Goal: Information Seeking & Learning: Learn about a topic

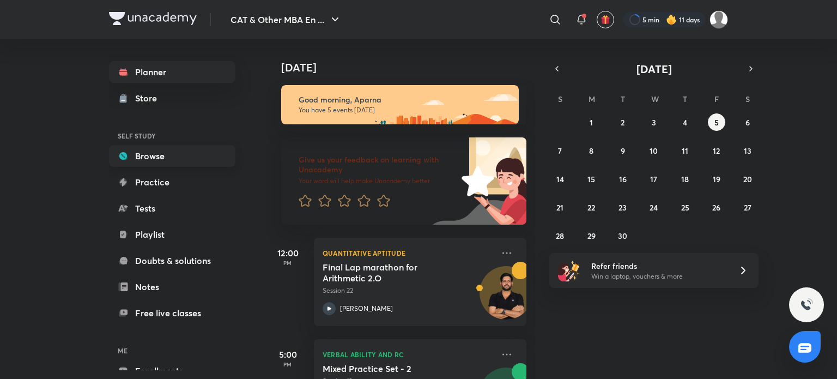
click at [202, 151] on link "Browse" at bounding box center [172, 156] width 126 height 22
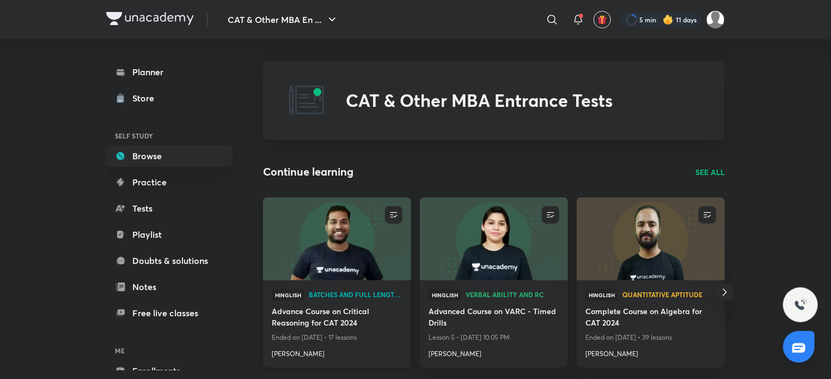
click at [357, 257] on img at bounding box center [336, 238] width 151 height 84
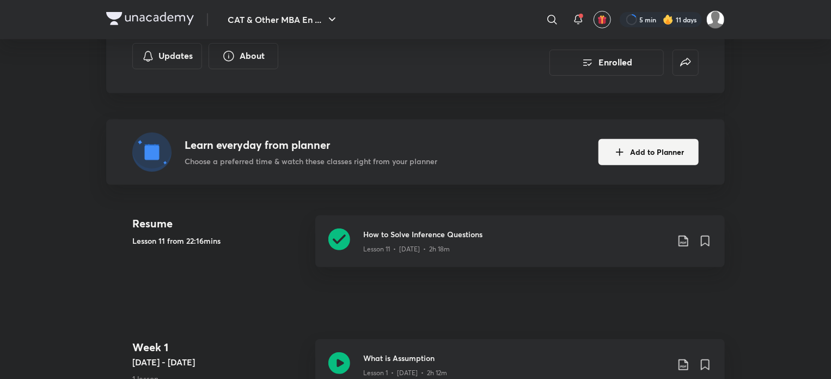
scroll to position [214, 0]
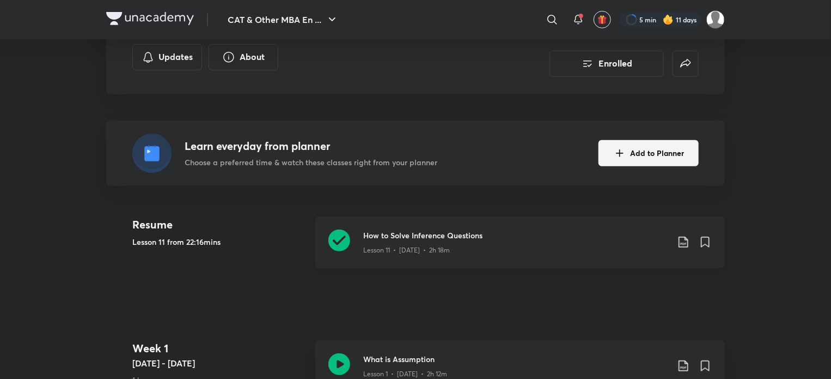
click at [344, 241] on icon at bounding box center [339, 240] width 22 height 22
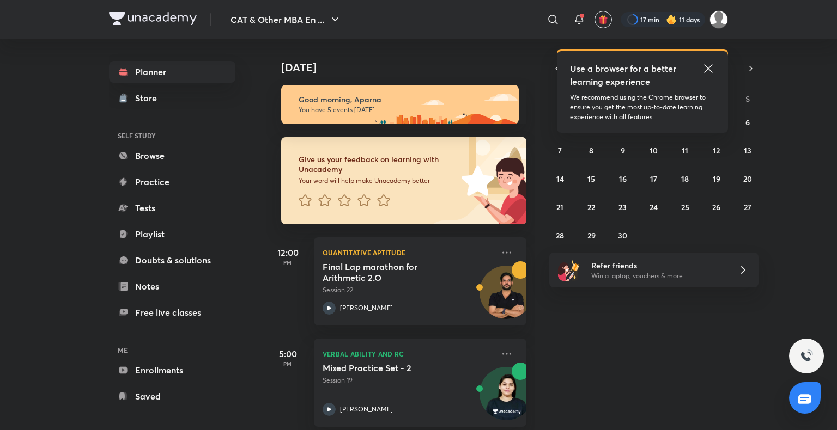
click at [673, 17] on img at bounding box center [671, 19] width 11 height 11
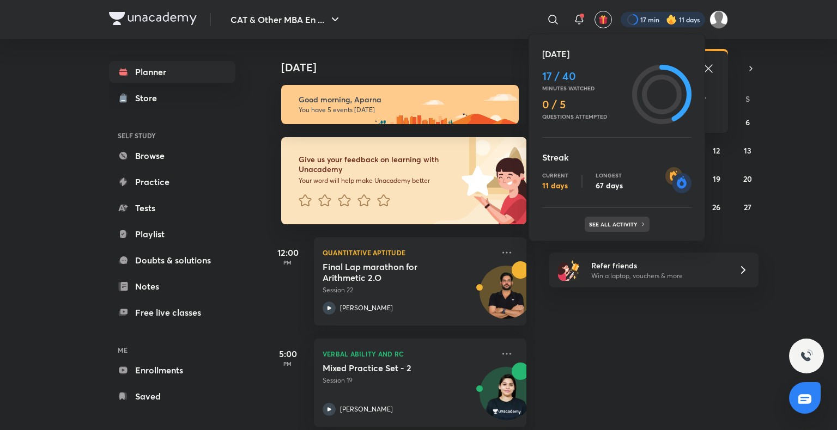
click at [612, 227] on p "See all activity" at bounding box center [614, 224] width 51 height 7
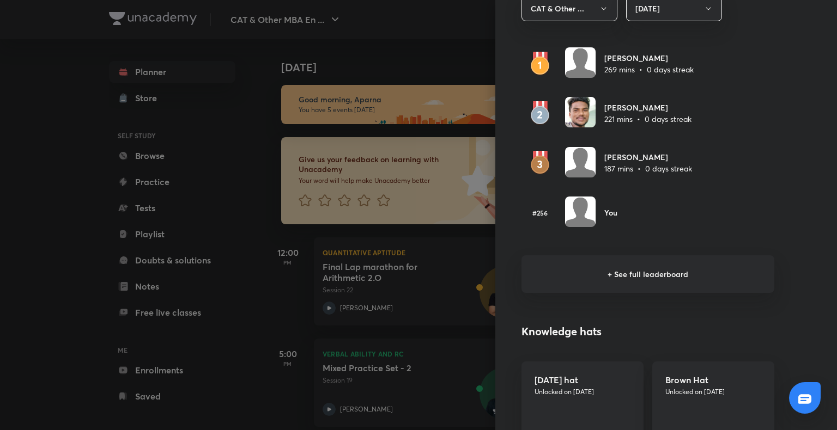
scroll to position [671, 0]
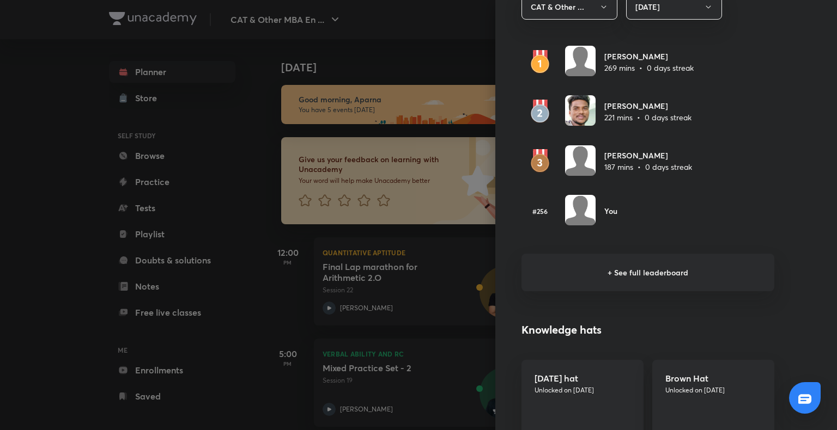
click at [614, 273] on h6 "+ See full leaderboard" at bounding box center [647, 273] width 253 height 38
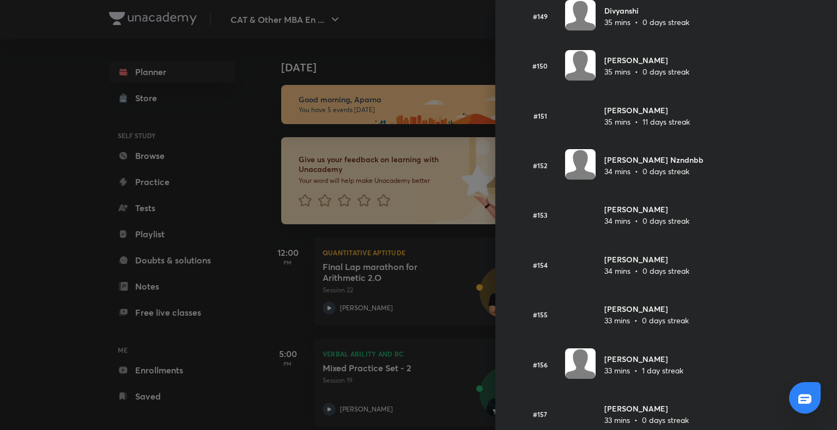
scroll to position [7467, 0]
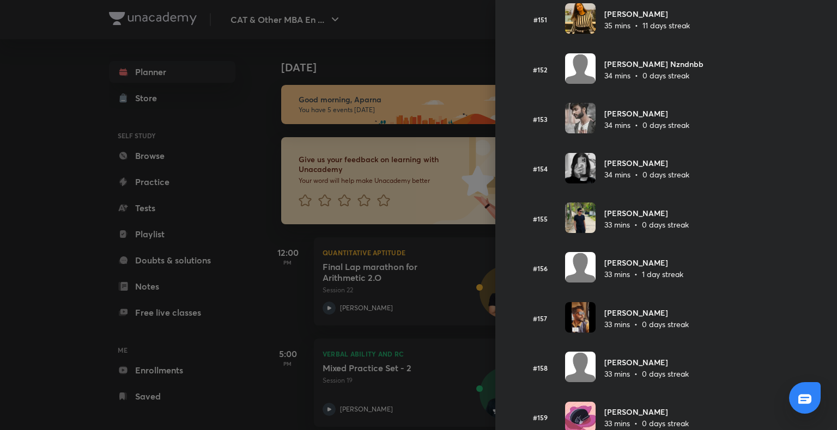
click at [244, 197] on div at bounding box center [418, 215] width 837 height 430
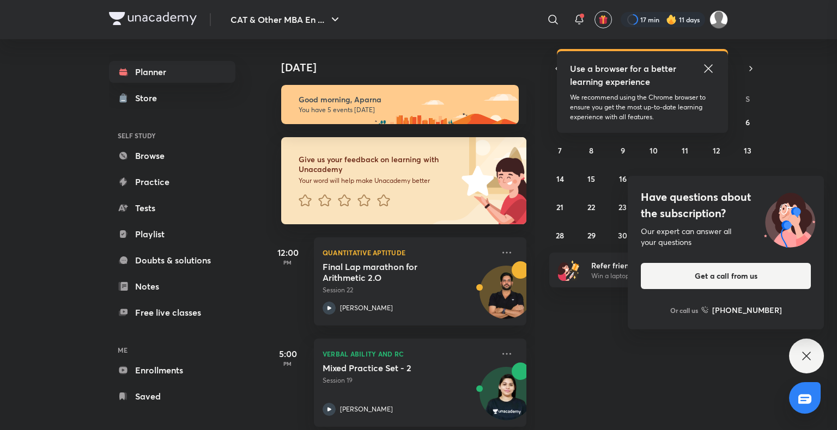
scroll to position [0, 0]
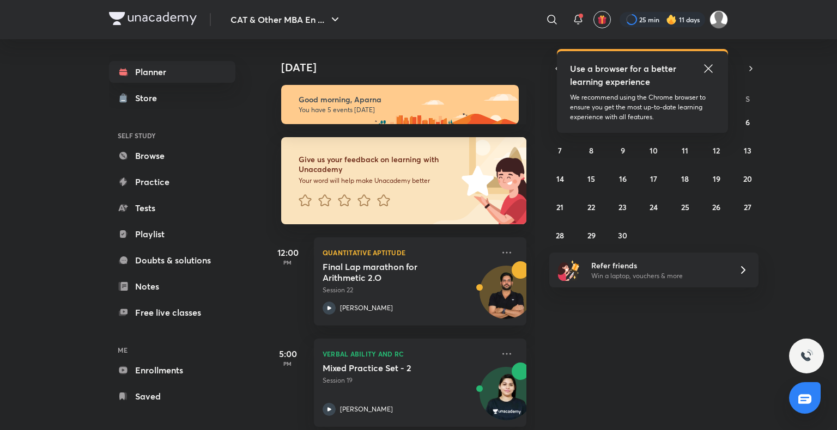
click at [667, 21] on img at bounding box center [671, 19] width 11 height 11
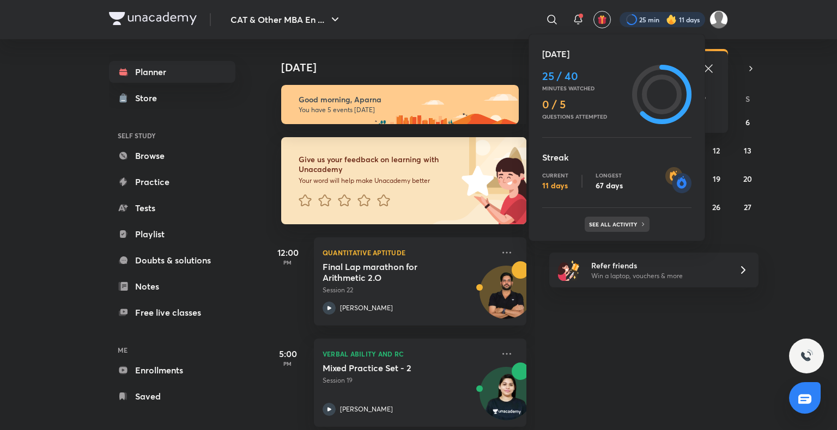
click at [636, 222] on p "See all activity" at bounding box center [614, 224] width 51 height 7
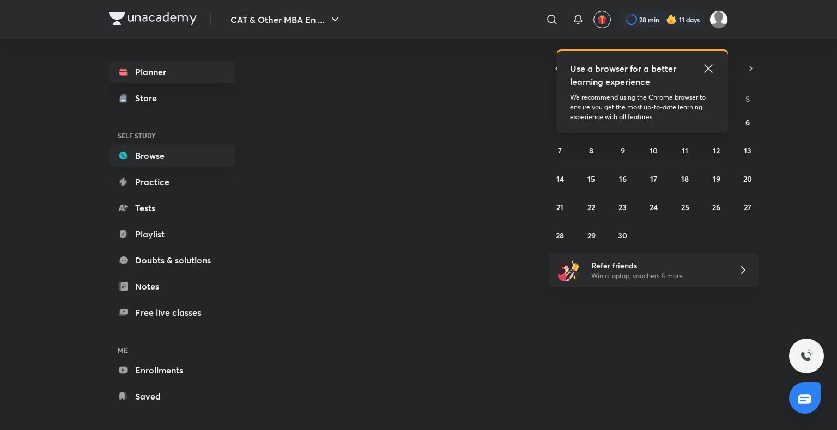
drag, startPoint x: 0, startPoint y: 0, endPoint x: 161, endPoint y: 159, distance: 226.5
click at [161, 159] on link "Browse" at bounding box center [172, 156] width 126 height 22
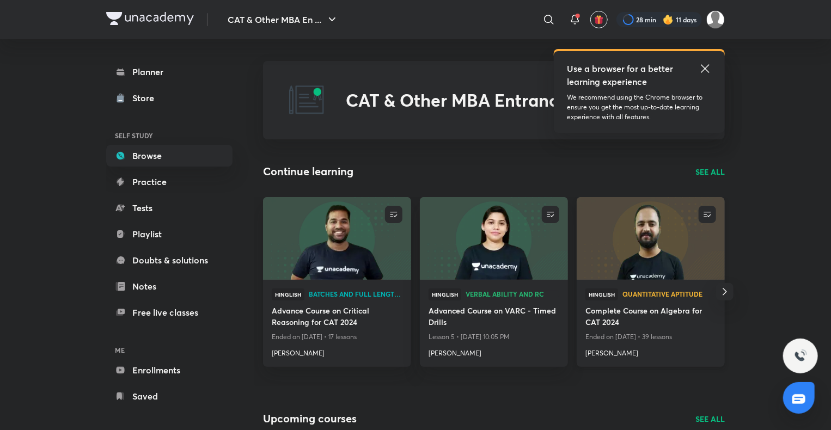
click at [641, 257] on img at bounding box center [650, 238] width 151 height 84
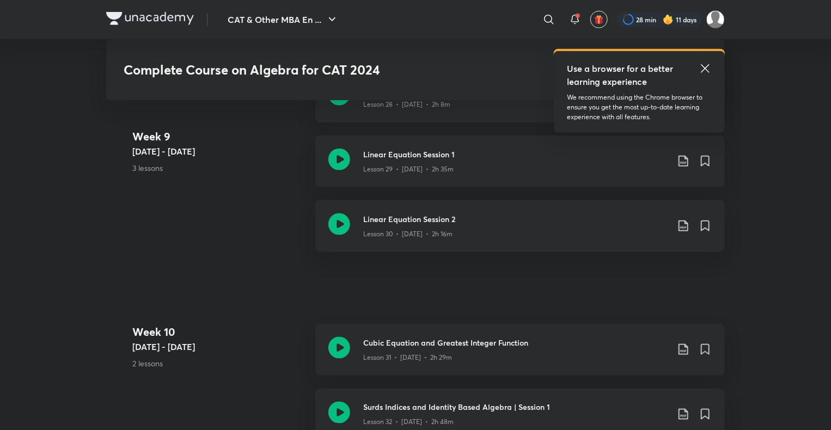
scroll to position [2707, 0]
click at [344, 155] on icon at bounding box center [339, 160] width 22 height 22
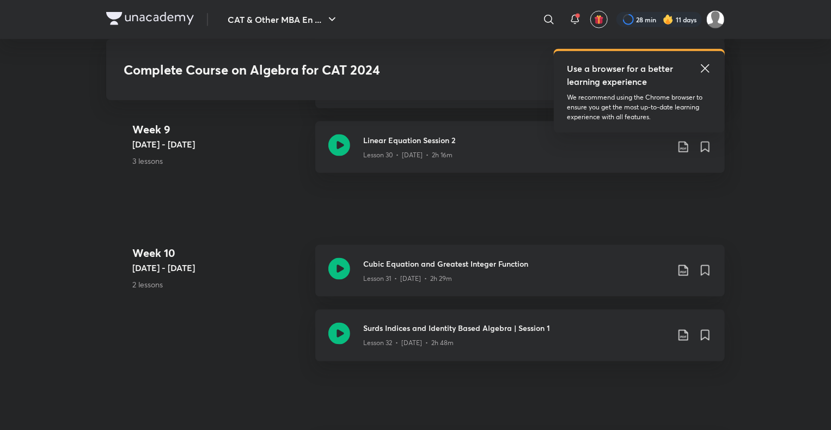
scroll to position [2783, 0]
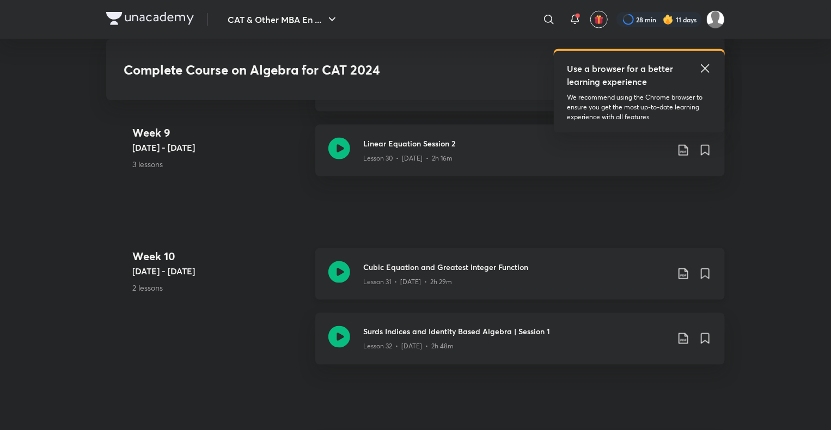
click at [336, 276] on icon at bounding box center [339, 272] width 22 height 22
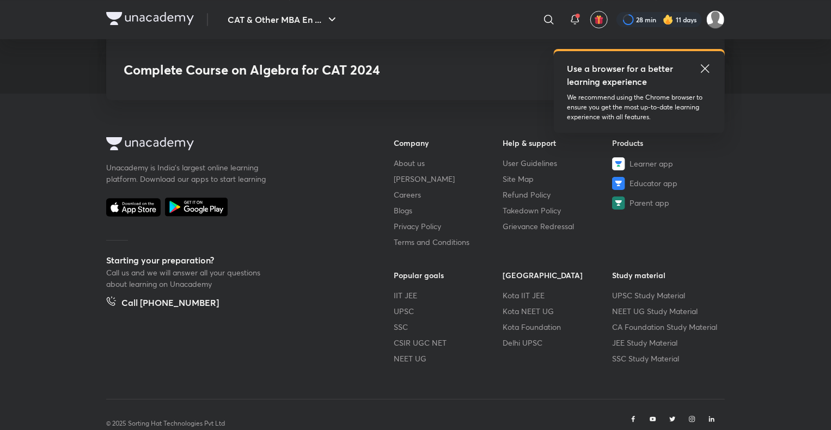
scroll to position [4080, 0]
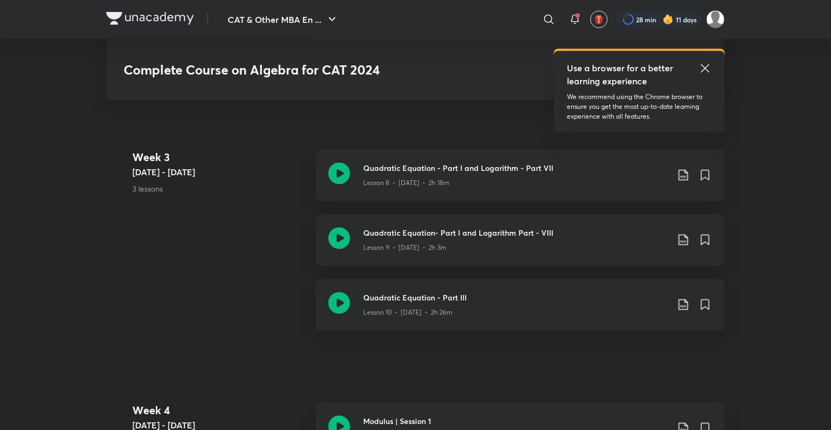
scroll to position [769, 0]
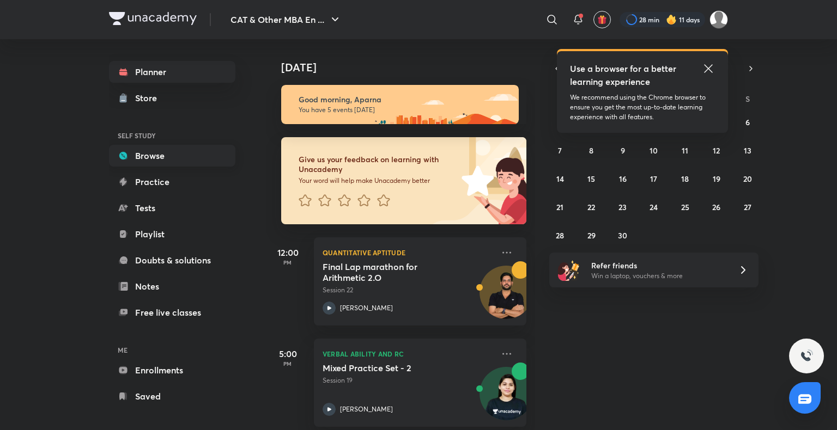
click at [179, 160] on link "Browse" at bounding box center [172, 156] width 126 height 22
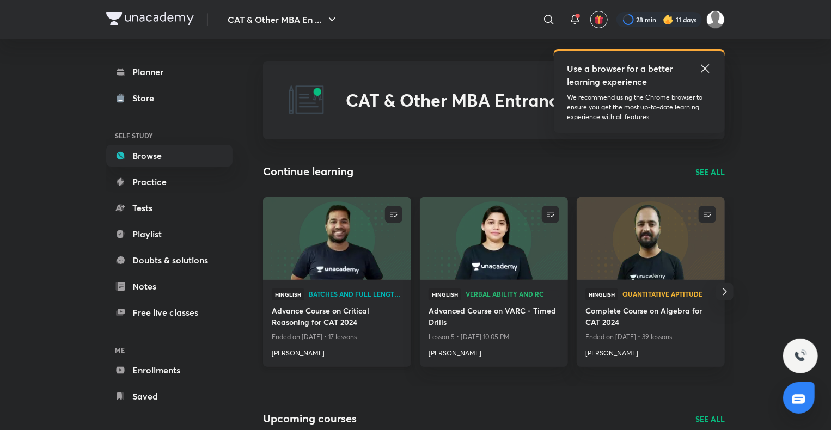
click at [330, 264] on img at bounding box center [336, 238] width 151 height 84
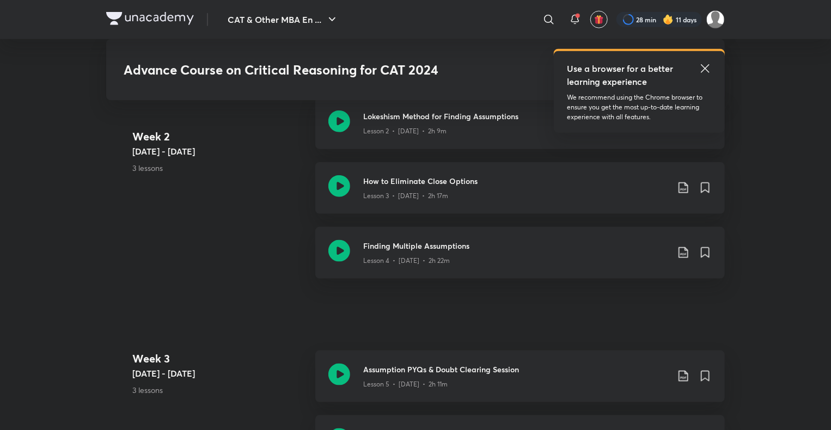
scroll to position [576, 0]
